Goal: Task Accomplishment & Management: Manage account settings

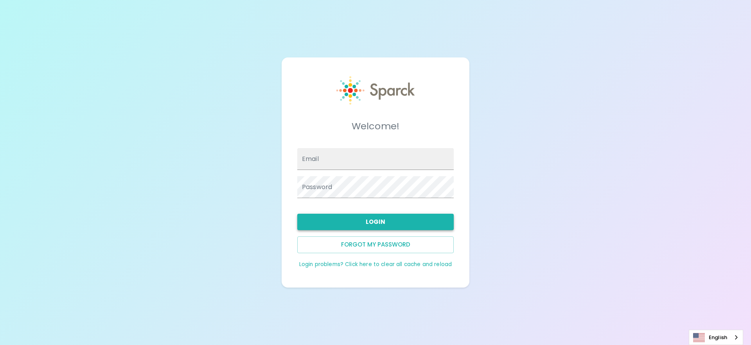
type input "[EMAIL_ADDRESS][DOMAIN_NAME]"
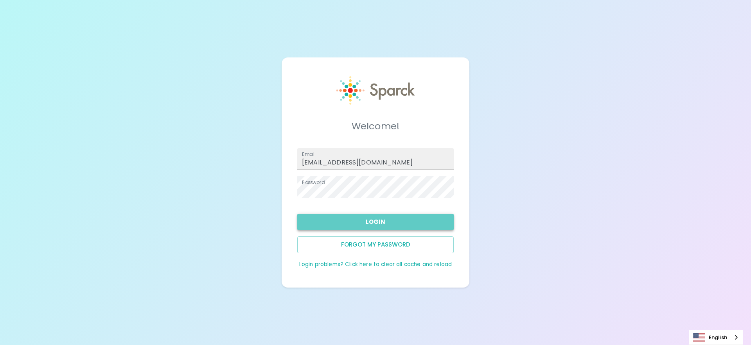
click at [382, 221] on button "Login" at bounding box center [375, 222] width 156 height 16
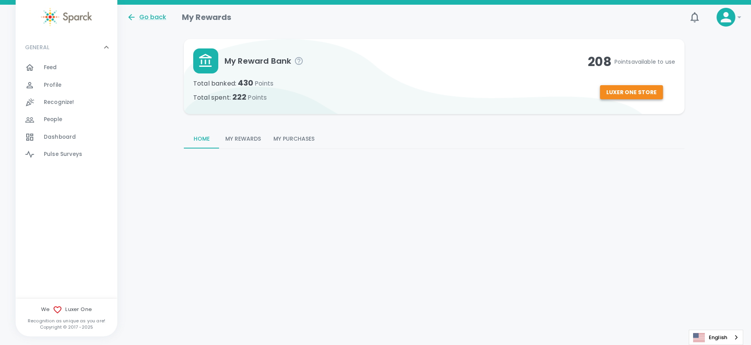
click at [622, 92] on button "Luxer One Store" at bounding box center [631, 92] width 63 height 14
